Goal: Information Seeking & Learning: Find specific page/section

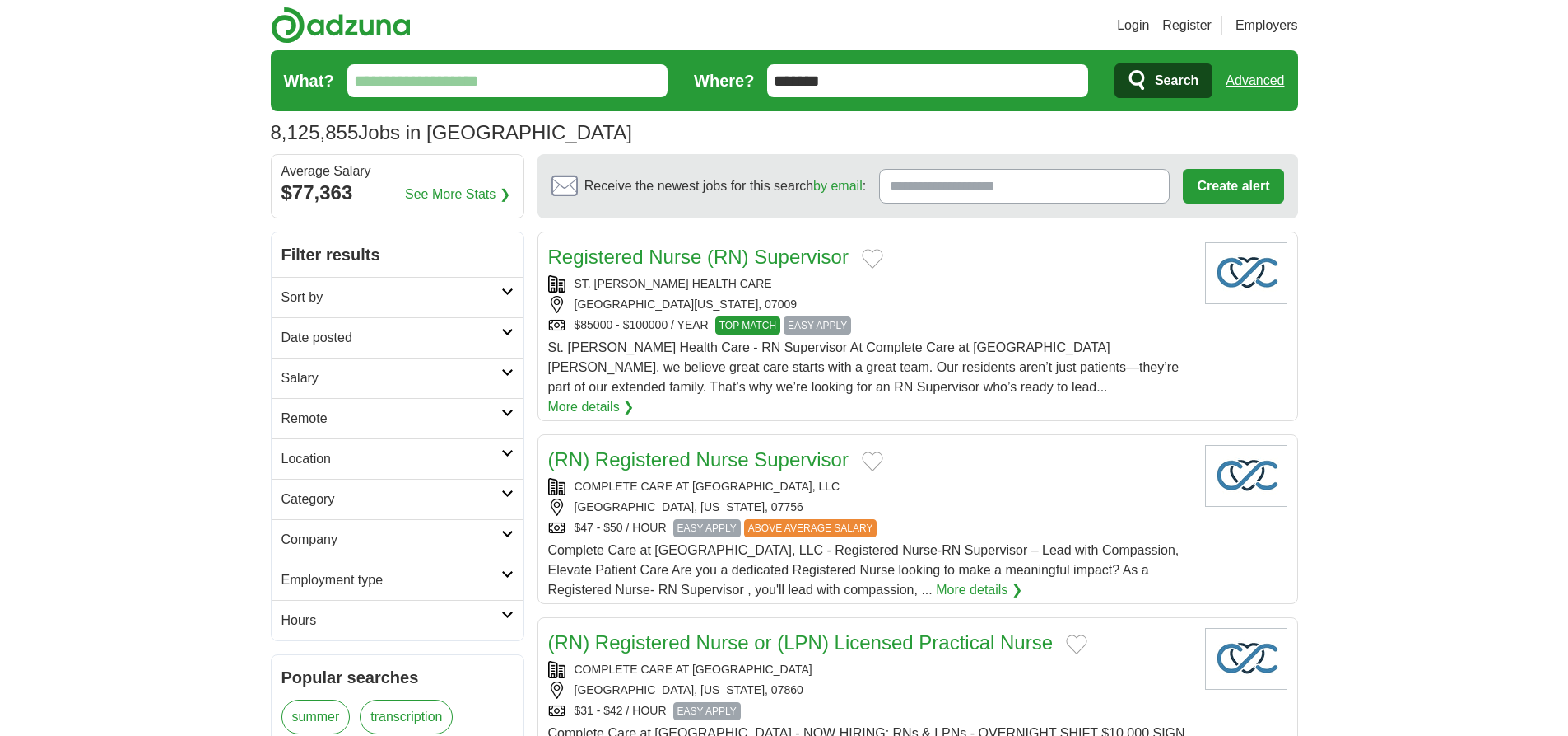
type input "*******"
click at [1255, 81] on link "Advanced" at bounding box center [1255, 81] width 59 height 33
